Goal: Task Accomplishment & Management: Use online tool/utility

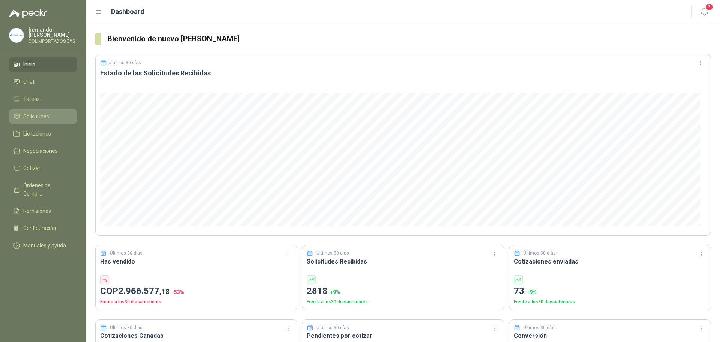
click at [54, 116] on li "Solicitudes" at bounding box center [43, 116] width 59 height 8
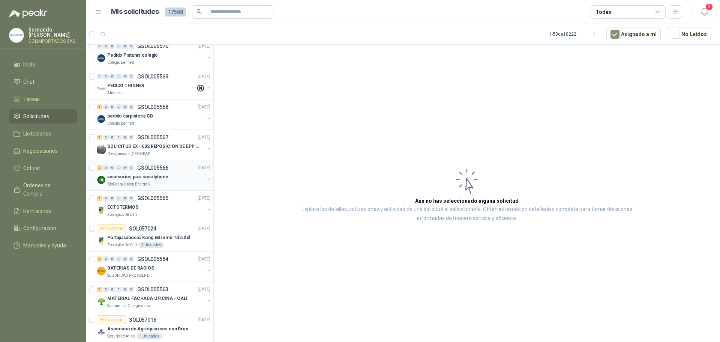
scroll to position [675, 0]
click at [165, 151] on div "Oleaginosas [GEOGRAPHIC_DATA][PERSON_NAME]" at bounding box center [155, 153] width 97 height 6
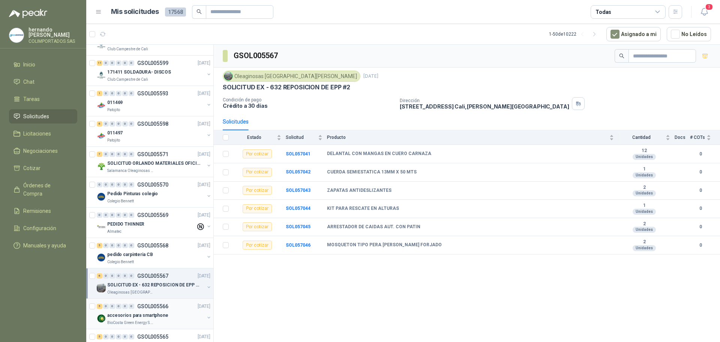
scroll to position [525, 0]
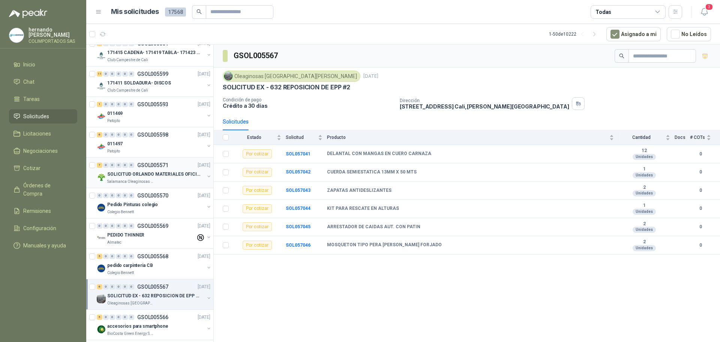
click at [163, 181] on div "Salamanca Oleaginosas SAS" at bounding box center [155, 182] width 97 height 6
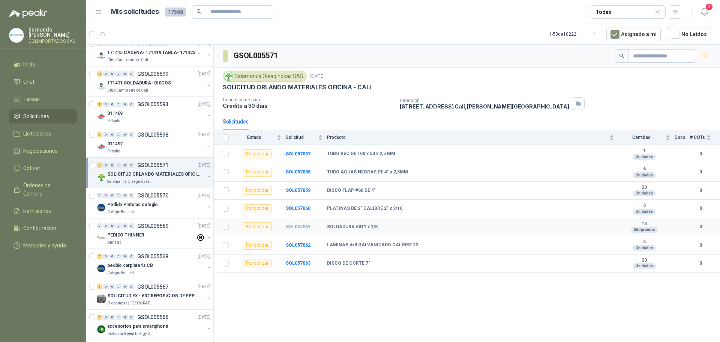
click at [296, 227] on b "SOL057061" at bounding box center [298, 226] width 25 height 5
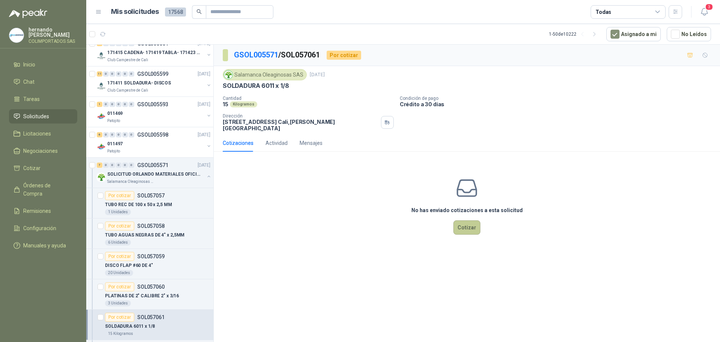
click at [468, 220] on button "Cotizar" at bounding box center [466, 227] width 27 height 14
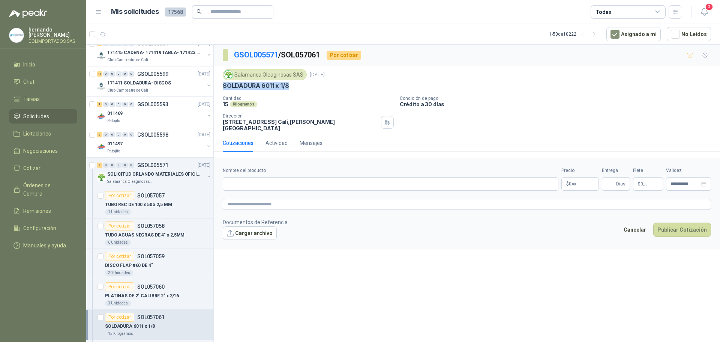
drag, startPoint x: 294, startPoint y: 85, endPoint x: 223, endPoint y: 85, distance: 70.9
click at [223, 85] on div "SOLDADURA 6011 x 1/8" at bounding box center [467, 86] width 488 height 8
copy p "SOLDADURA 6011 x 1/8"
click at [298, 177] on input "Nombre del producto" at bounding box center [391, 184] width 336 height 14
paste input "**********"
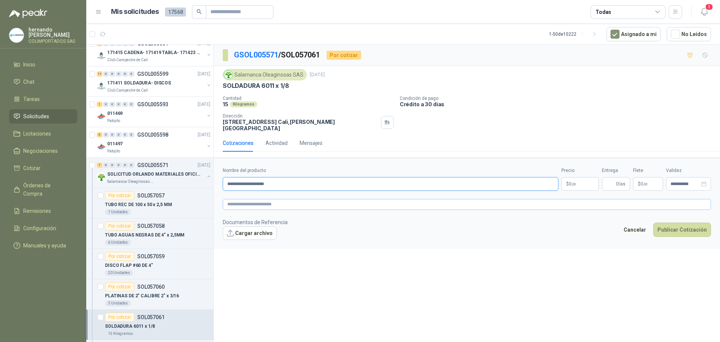
type input "**********"
click at [298, 199] on textarea at bounding box center [467, 204] width 488 height 11
paste textarea "**********"
type textarea "**********"
click at [576, 180] on body "[PERSON_NAME] COLIMPORTADOS SAS Inicio Chat Tareas Solicitudes Licitaciones Neg…" at bounding box center [360, 171] width 720 height 342
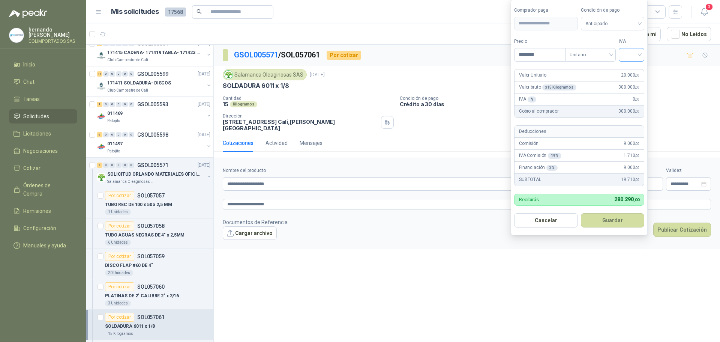
type input "********"
click at [640, 54] on input "search" at bounding box center [631, 53] width 17 height 11
click at [632, 70] on div "19%" at bounding box center [633, 70] width 14 height 8
click at [643, 20] on div "Anticipado" at bounding box center [614, 24] width 65 height 14
click at [616, 50] on div "Crédito a 30 días" at bounding box center [614, 51] width 53 height 8
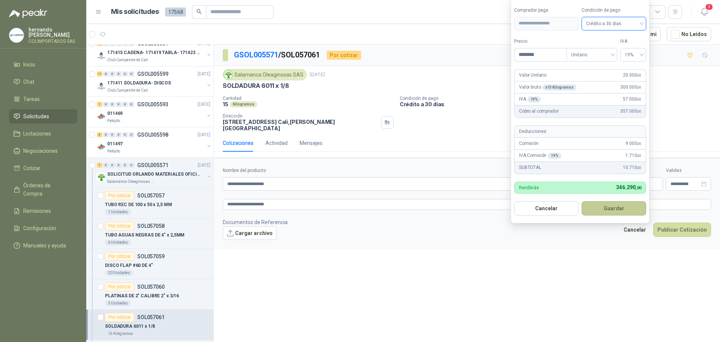
click at [618, 208] on button "Guardar" at bounding box center [614, 208] width 65 height 14
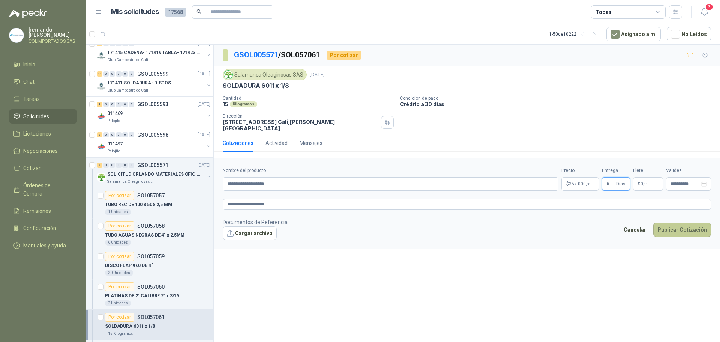
type input "*"
click at [683, 225] on button "Publicar Cotización" at bounding box center [682, 229] width 58 height 14
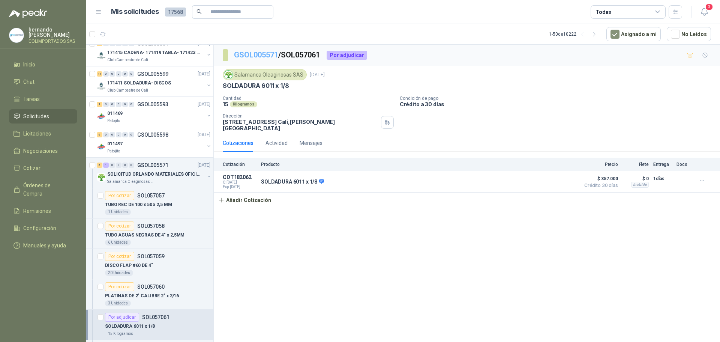
click at [257, 55] on link "GSOL005571" at bounding box center [256, 54] width 44 height 9
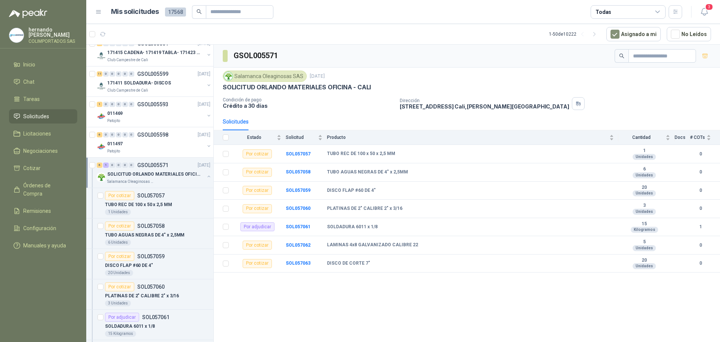
click at [206, 176] on button "button" at bounding box center [209, 176] width 6 height 6
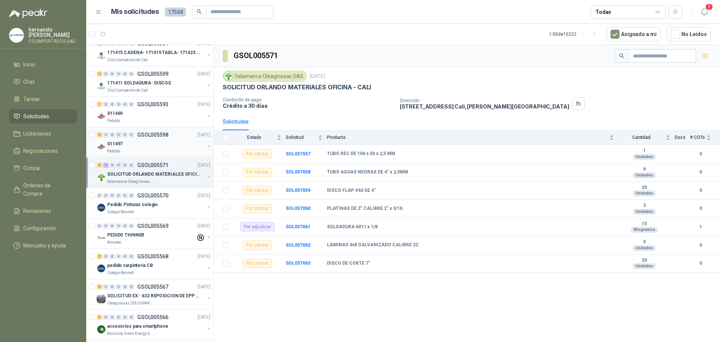
click at [159, 150] on div "Patojito" at bounding box center [155, 151] width 97 height 6
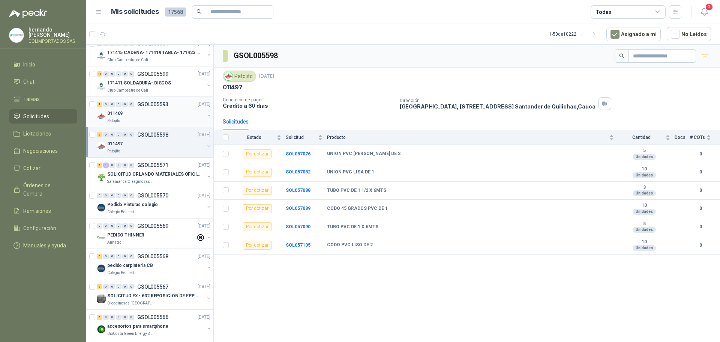
click at [159, 116] on div "011469" at bounding box center [155, 113] width 97 height 9
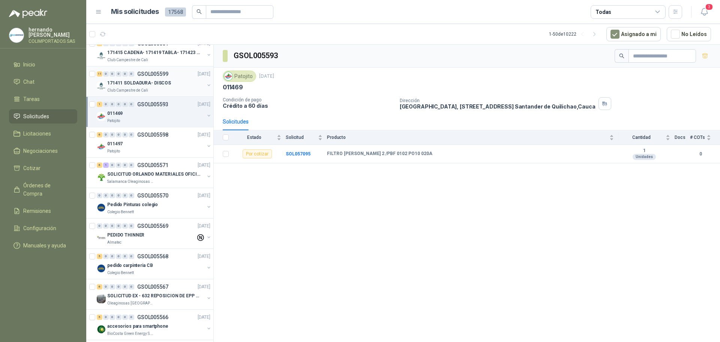
click at [167, 92] on div "Club Campestre de Cali" at bounding box center [155, 90] width 97 height 6
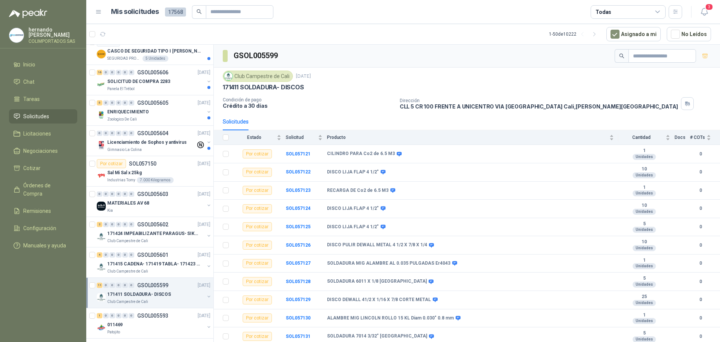
scroll to position [300, 0]
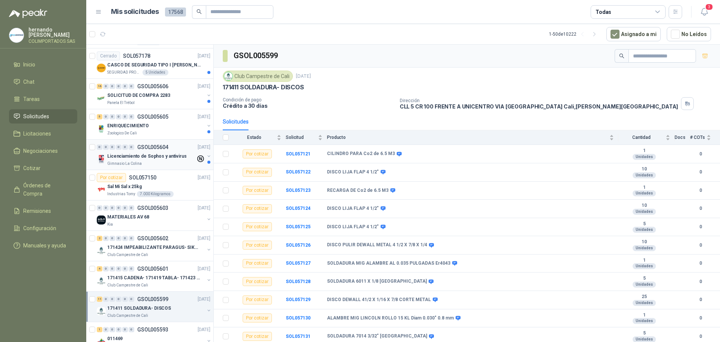
click at [162, 160] on div "Licenciamiento de Sophos y antivirus" at bounding box center [151, 156] width 89 height 9
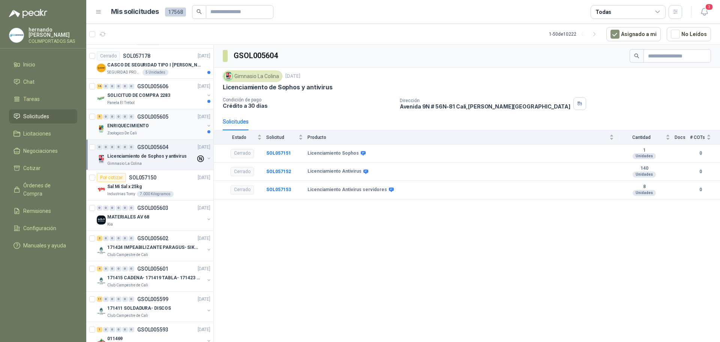
click at [164, 127] on div "ENRIQUECIMIENTO" at bounding box center [155, 125] width 97 height 9
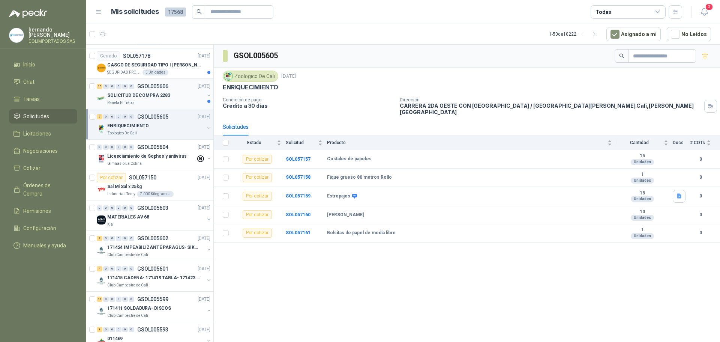
click at [174, 99] on div "SOLICITUD DE COMPRA 2283" at bounding box center [155, 95] width 97 height 9
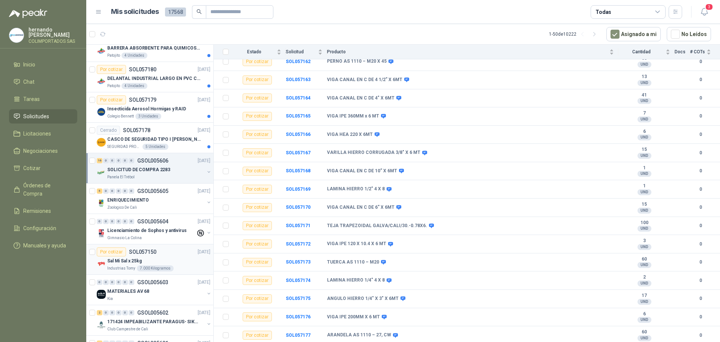
scroll to position [225, 0]
click at [177, 148] on div "SEGURIDAD PROVISER LTDA 5 Unidades" at bounding box center [158, 147] width 103 height 6
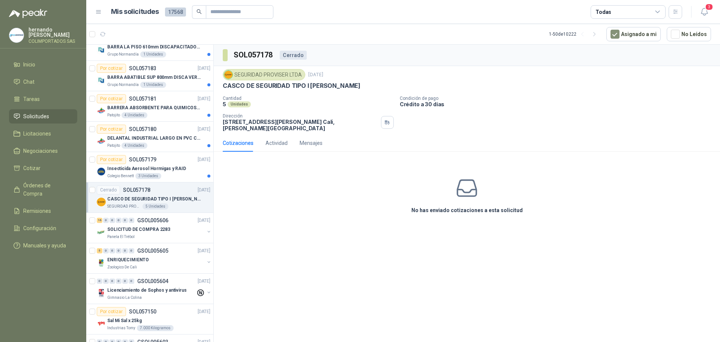
scroll to position [113, 0]
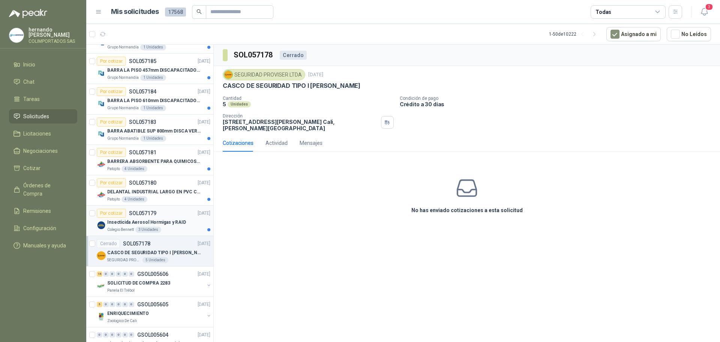
click at [184, 230] on div "Colegio [PERSON_NAME] 3 Unidades" at bounding box center [158, 230] width 103 height 6
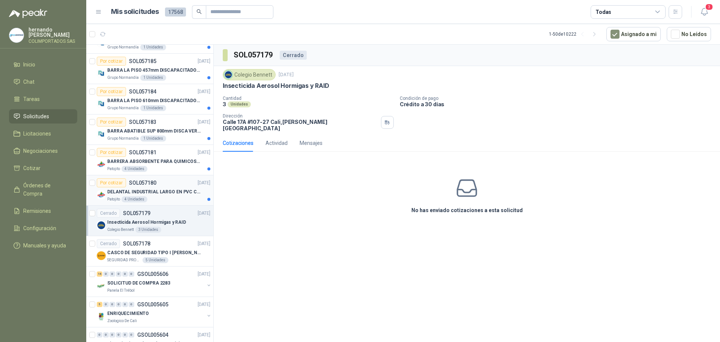
click at [174, 203] on article "Por cotizar SOL057180 [DATE] DELANTAL INDUSTRIAL LARGO EN PVC COLOR AMARILLO Pa…" at bounding box center [149, 190] width 127 height 30
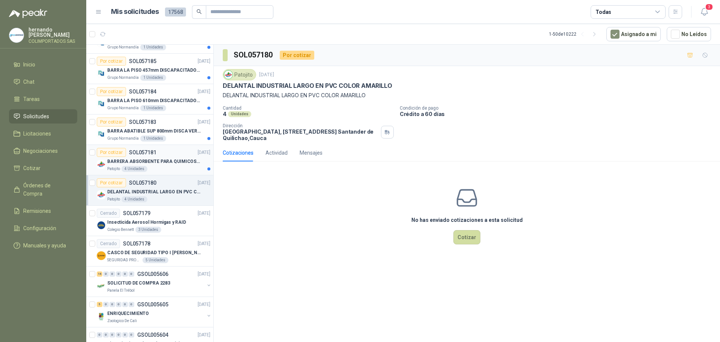
click at [174, 170] on div "Patojito 4 Unidades" at bounding box center [158, 169] width 103 height 6
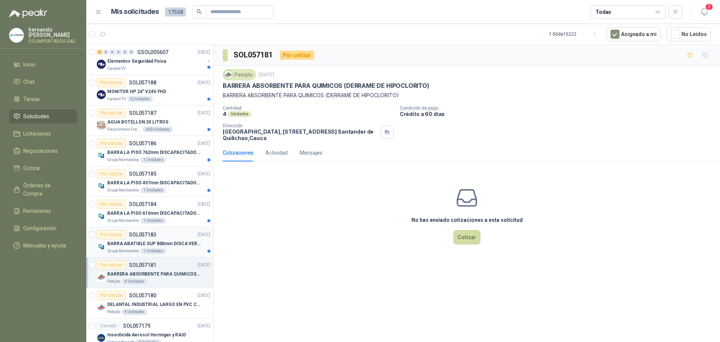
click at [177, 249] on div "Grupo Normandía 1 Unidades" at bounding box center [158, 251] width 103 height 6
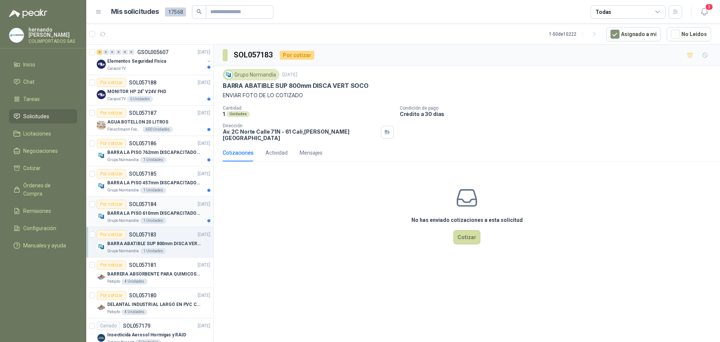
click at [180, 219] on div "Grupo Normandía 1 Unidades" at bounding box center [158, 221] width 103 height 6
click at [180, 190] on div "Grupo Normandía 1 Unidades" at bounding box center [158, 190] width 103 height 6
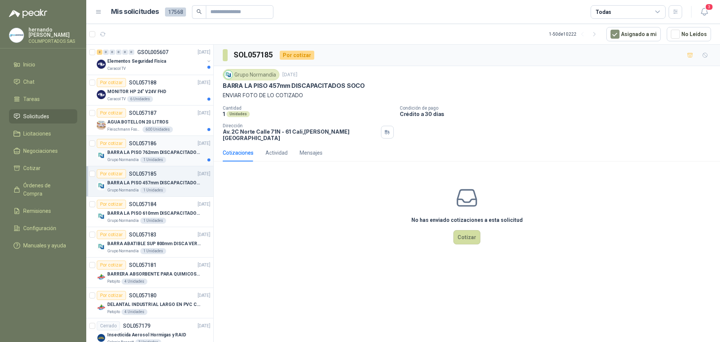
click at [176, 158] on div "Grupo Normandía 1 Unidades" at bounding box center [158, 160] width 103 height 6
click at [179, 124] on div "AGUA BOTELLON 20 LITROS" at bounding box center [158, 121] width 103 height 9
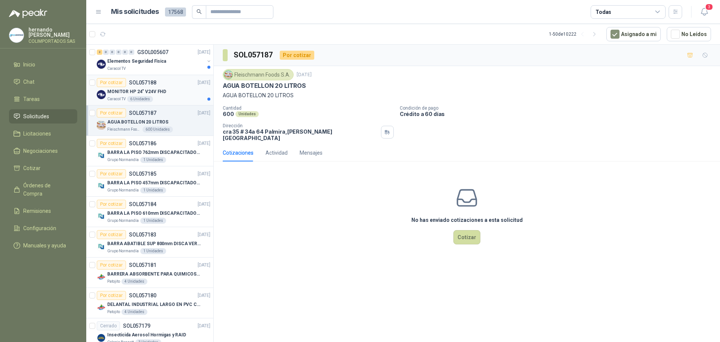
click at [178, 97] on div "Caracol TV 6 Unidades" at bounding box center [158, 99] width 103 height 6
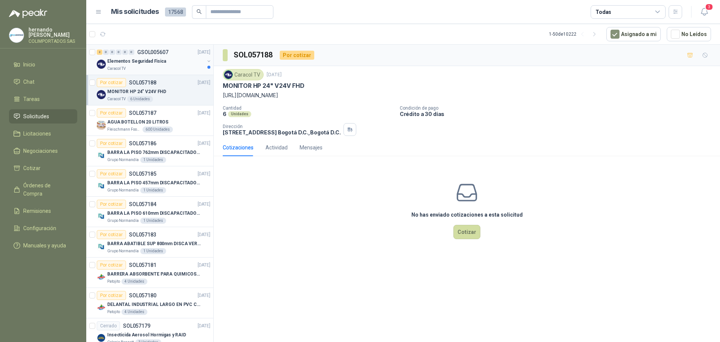
click at [179, 61] on div "Elementos Seguridad Fisica" at bounding box center [155, 61] width 97 height 9
